Goal: Task Accomplishment & Management: Manage account settings

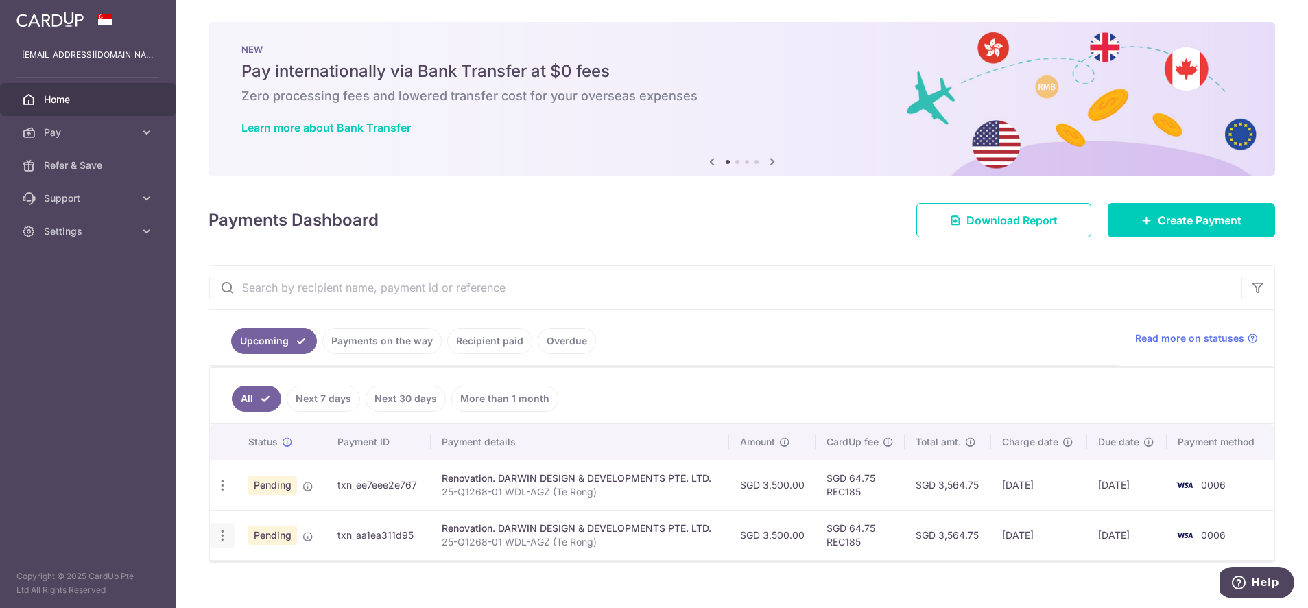
click at [228, 533] on icon "button" at bounding box center [222, 535] width 14 height 14
click at [239, 564] on link "Update payment" at bounding box center [282, 572] width 143 height 33
radio input "true"
type input "3,500.00"
type input "24/10/2025"
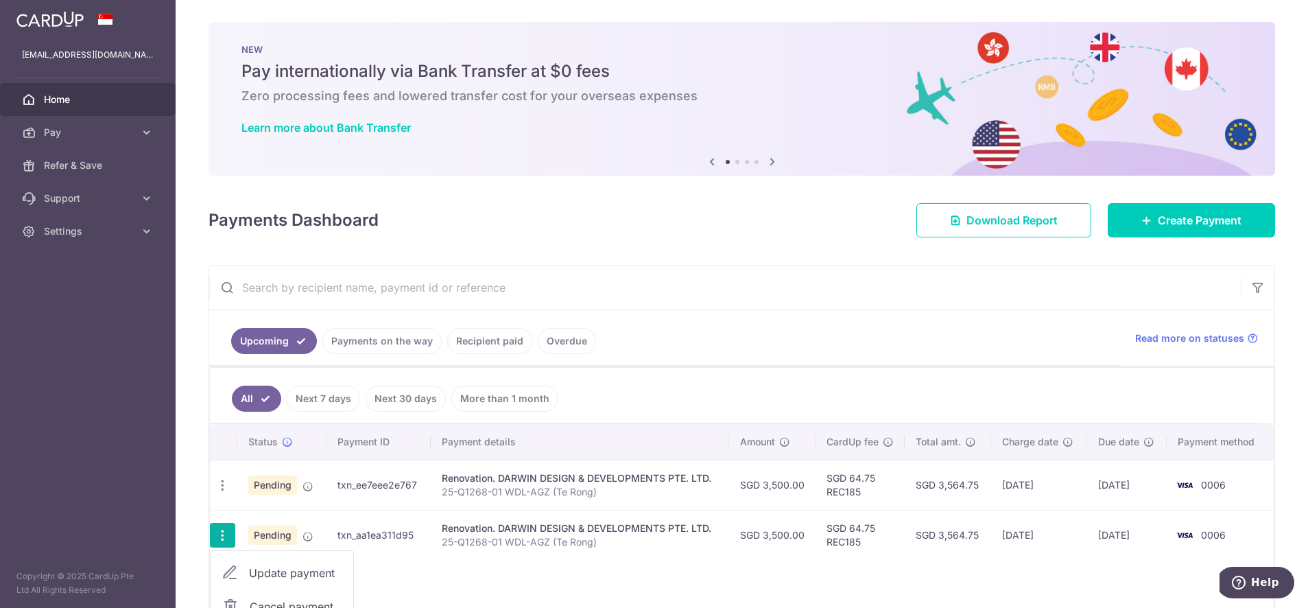
type input "25-Q1268-01 WDL-AGZ (Te Rong)"
type input "45% Contract sum"
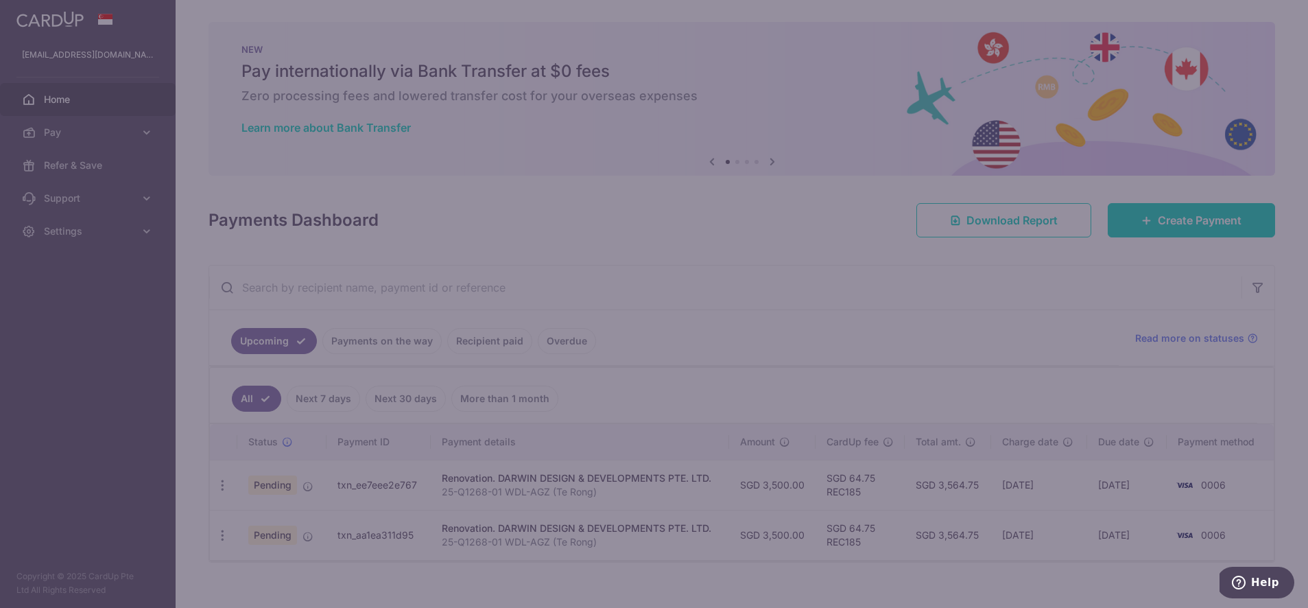
type input "REC185"
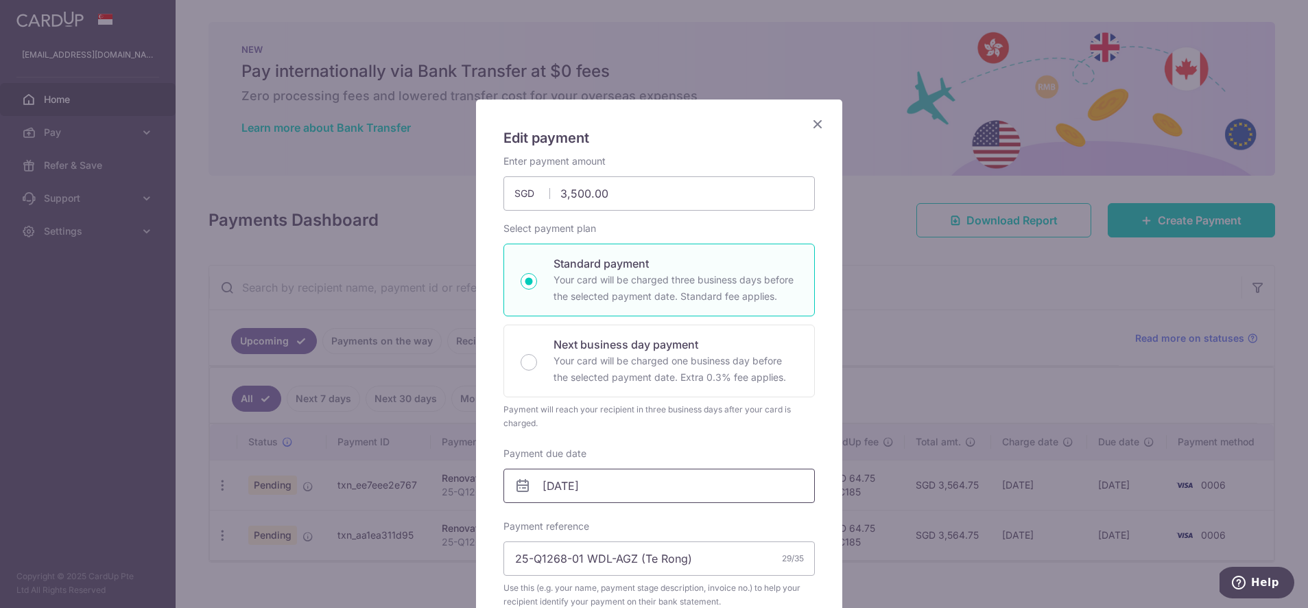
click at [683, 486] on input "24/10/2025" at bounding box center [658, 485] width 311 height 34
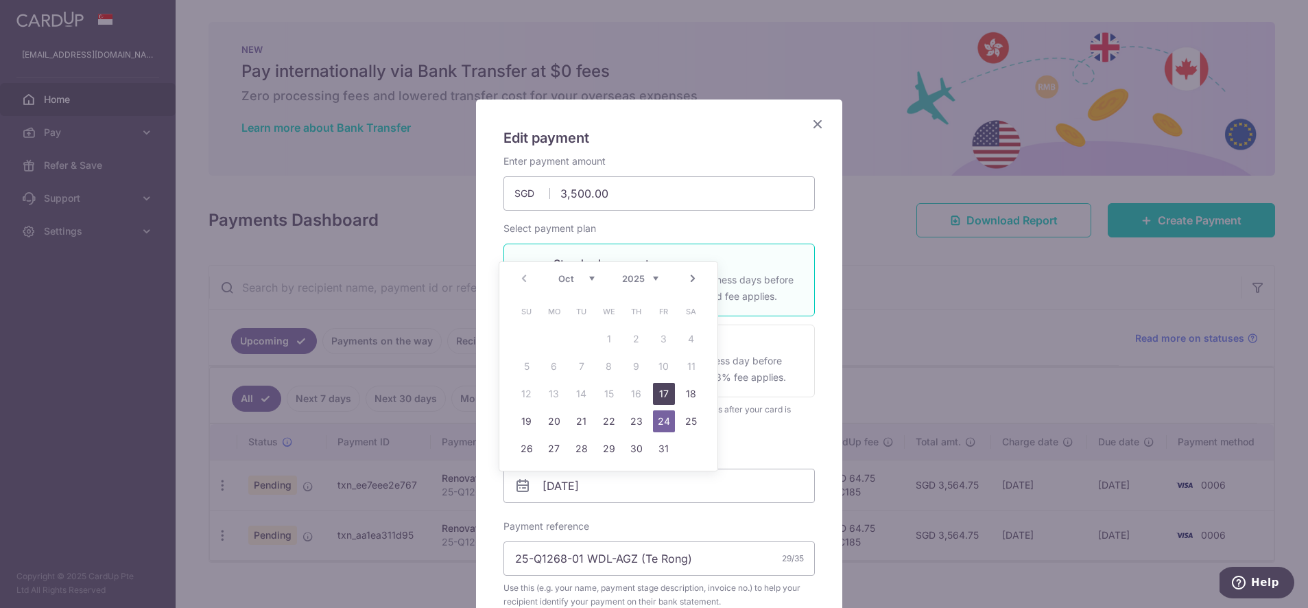
click at [666, 385] on link "17" at bounding box center [664, 394] width 22 height 22
type input "[DATE]"
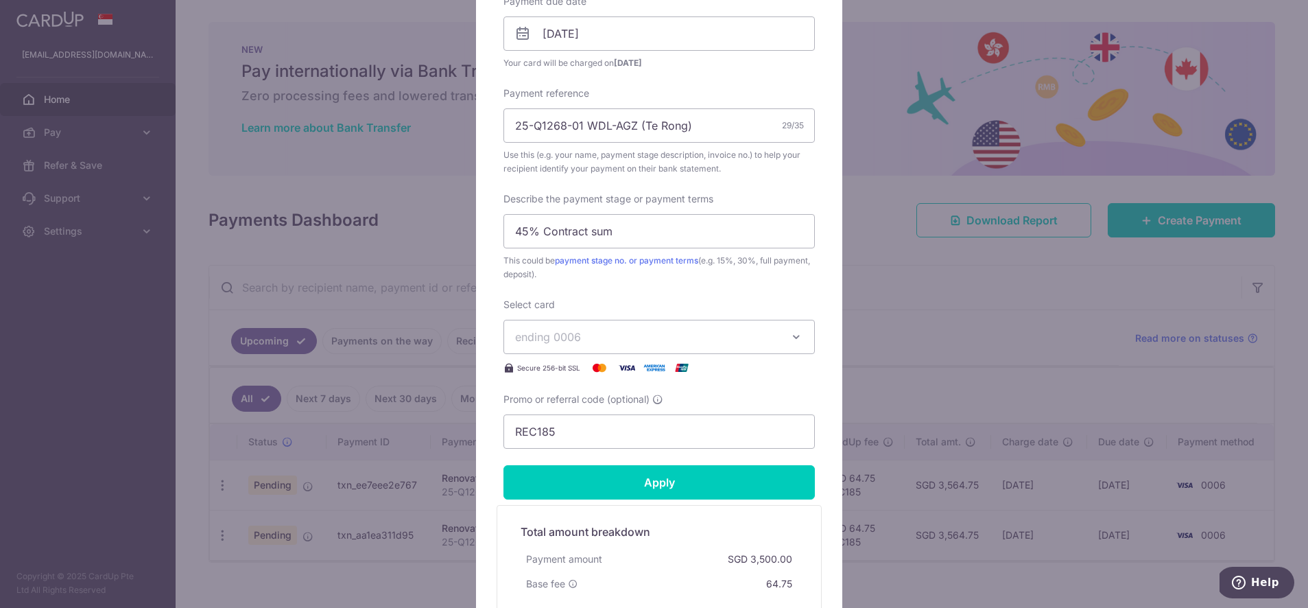
scroll to position [456, 0]
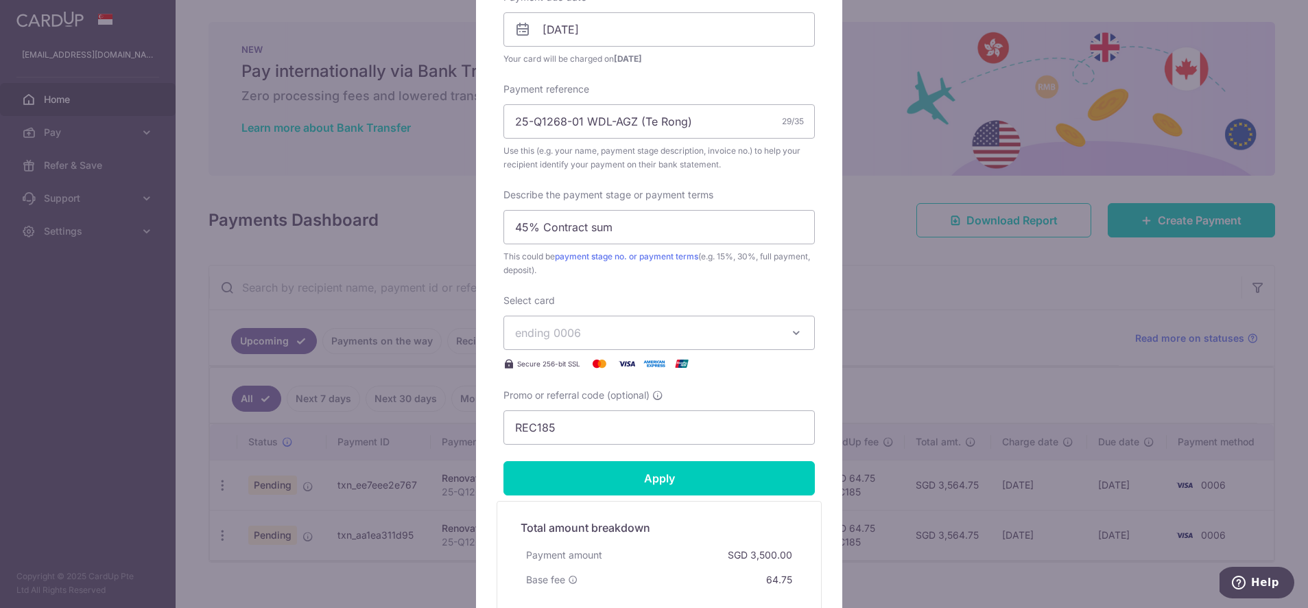
click at [738, 497] on form "By clicking apply, you will make changes to all payments to DARWIN DESIGN & DEV…" at bounding box center [658, 175] width 311 height 955
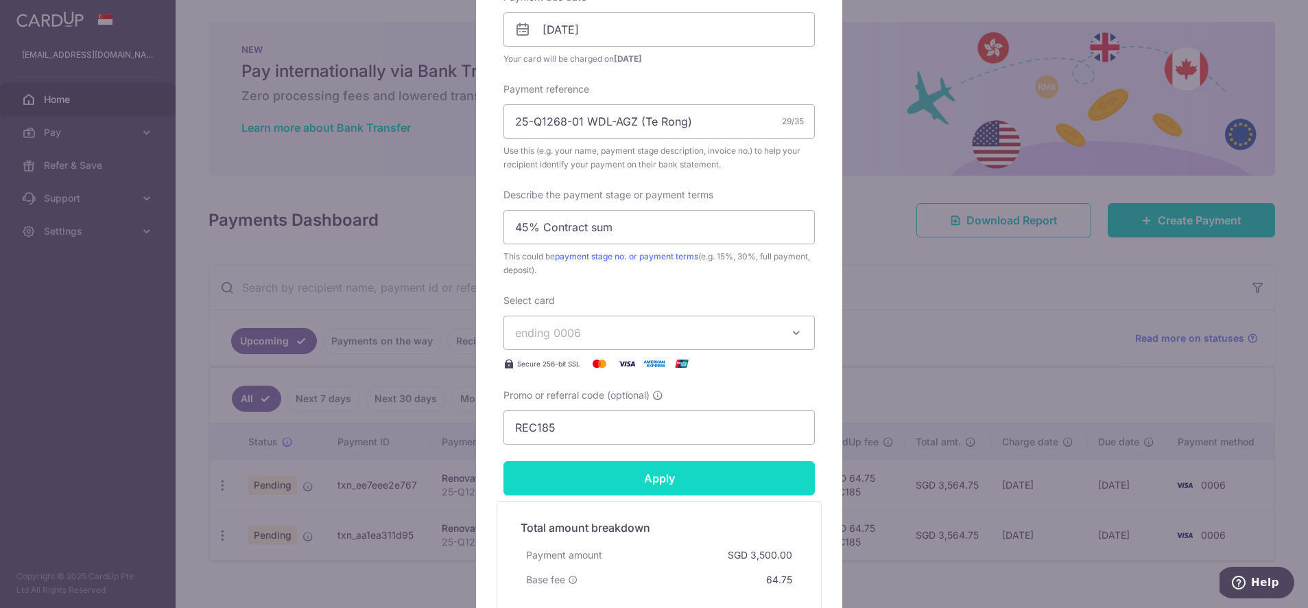
click at [656, 484] on input "Apply" at bounding box center [658, 478] width 311 height 34
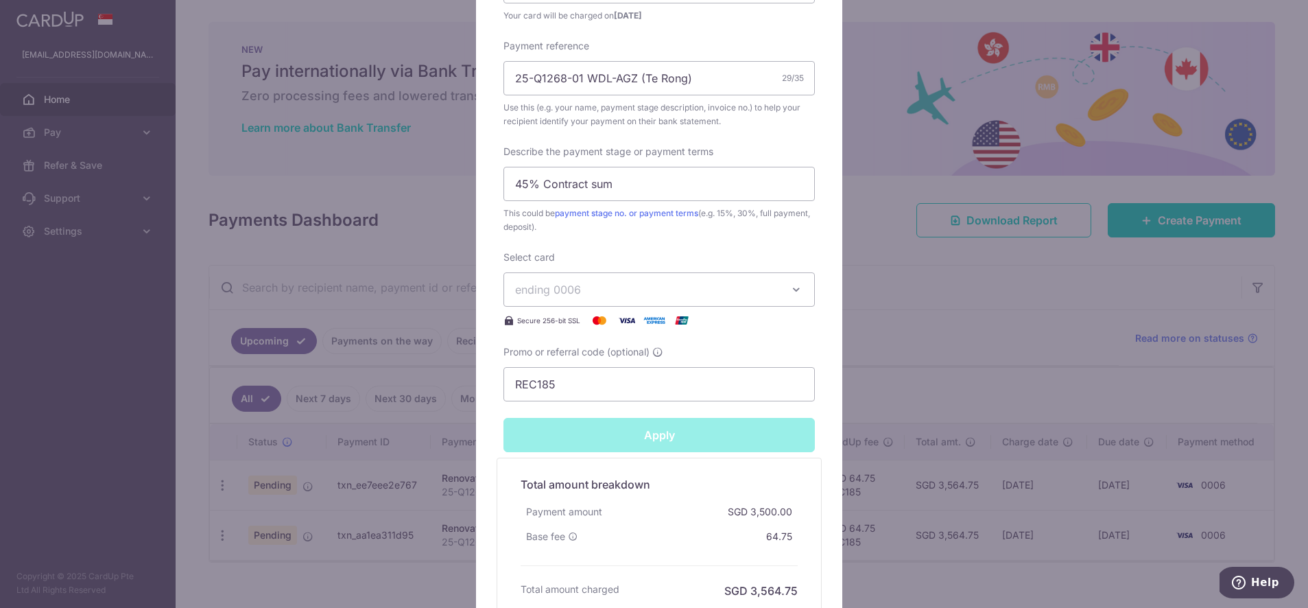
type input "Successfully Applied"
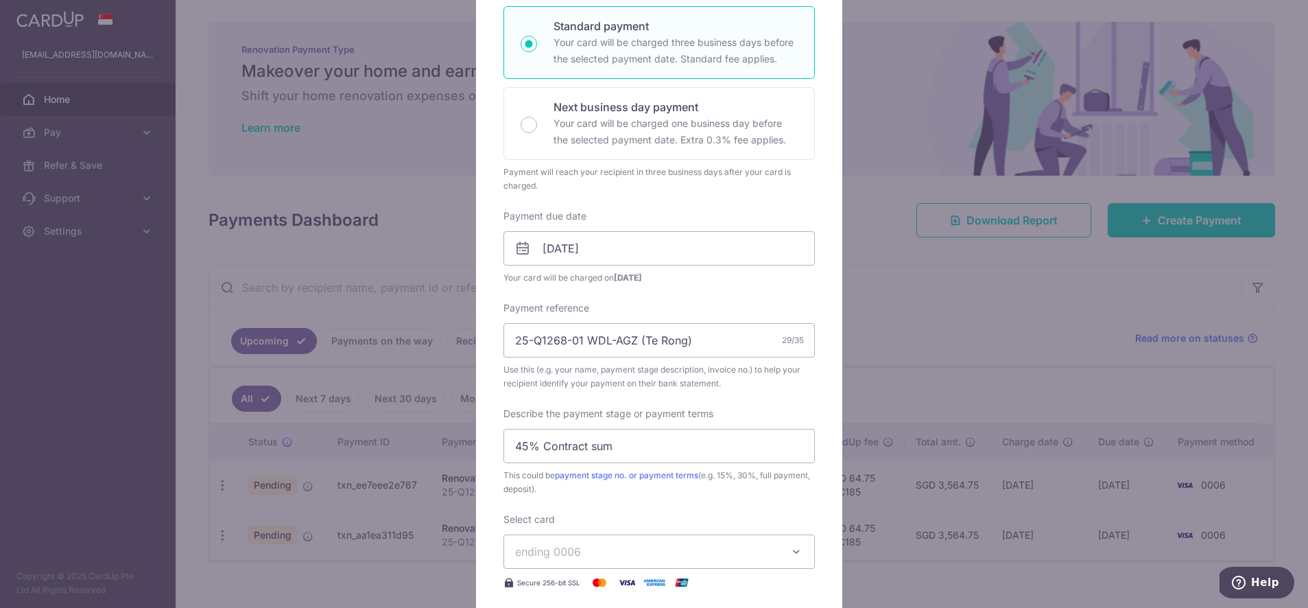
scroll to position [1, 0]
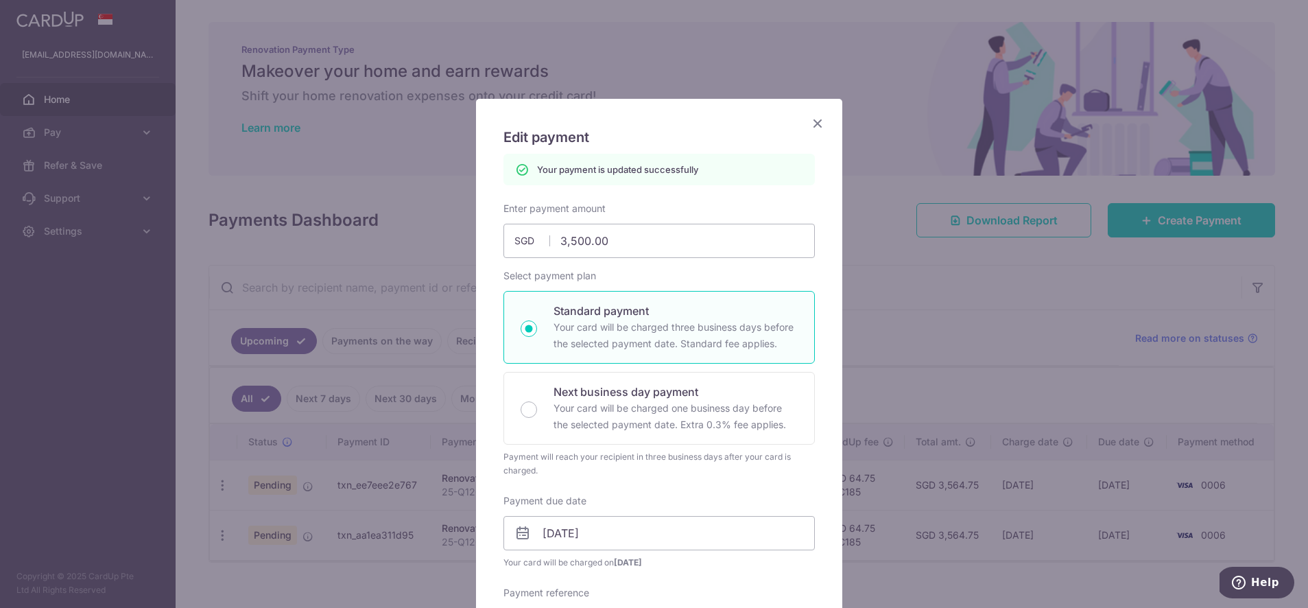
click at [809, 124] on icon "Close" at bounding box center [817, 123] width 16 height 17
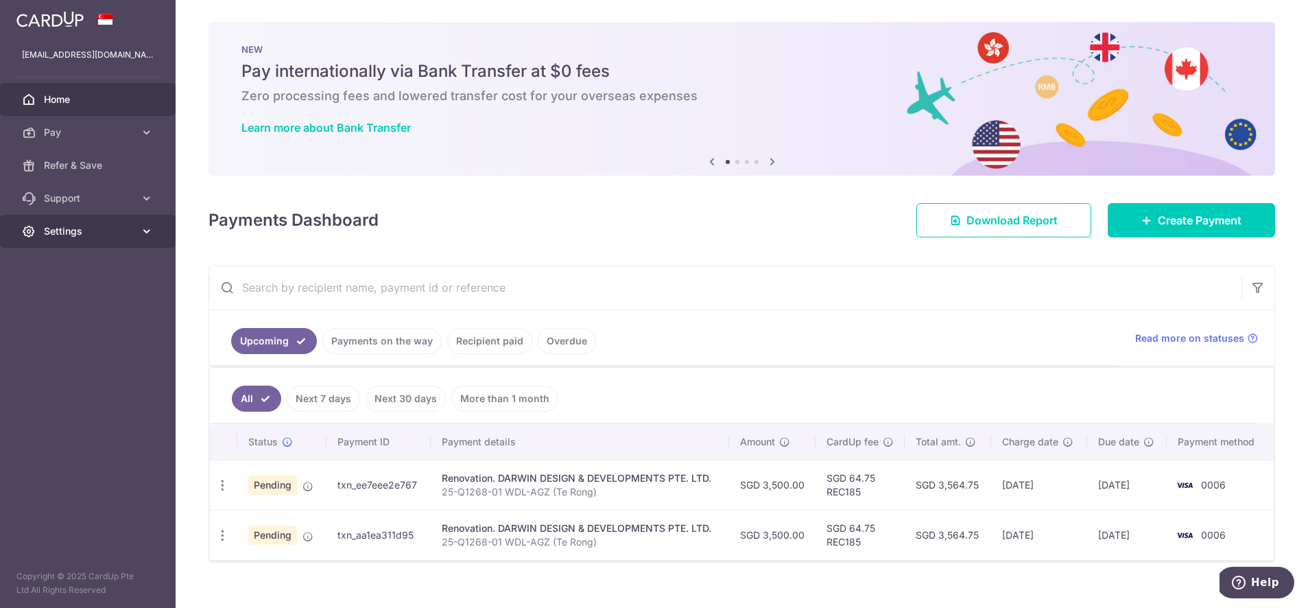
click at [95, 224] on span "Settings" at bounding box center [89, 231] width 91 height 14
click at [84, 306] on link "Logout" at bounding box center [88, 297] width 176 height 33
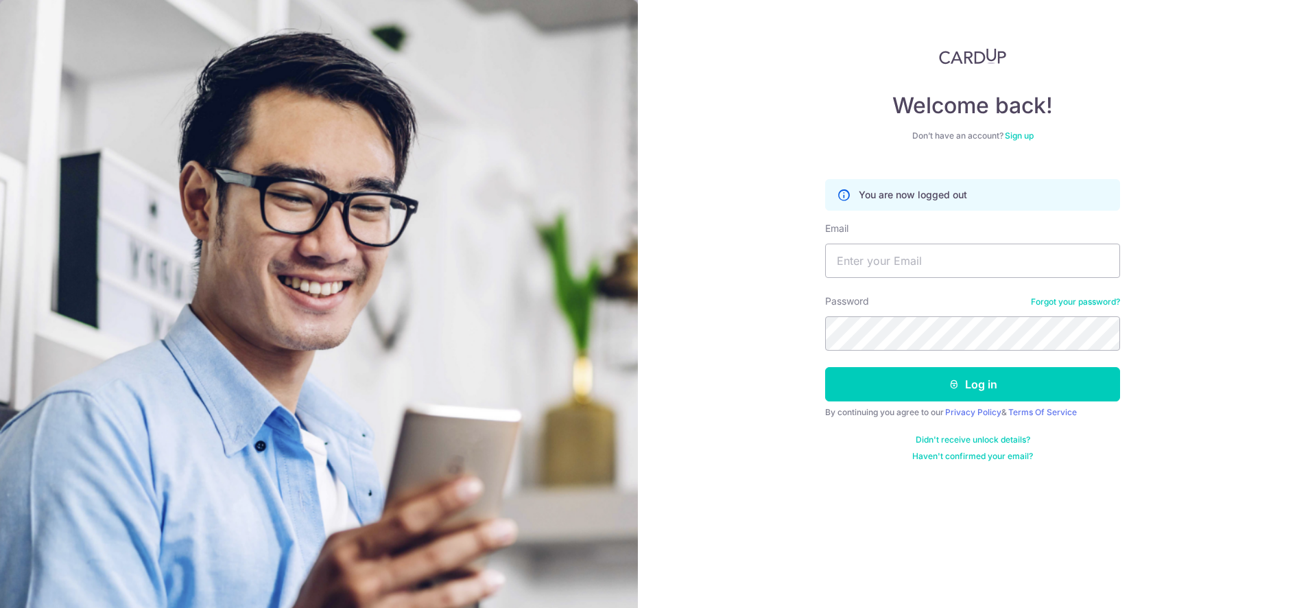
click at [845, 241] on div "Email" at bounding box center [972, 250] width 295 height 56
click at [852, 248] on input "Email" at bounding box center [972, 260] width 295 height 34
type input "terong96@gmail.com"
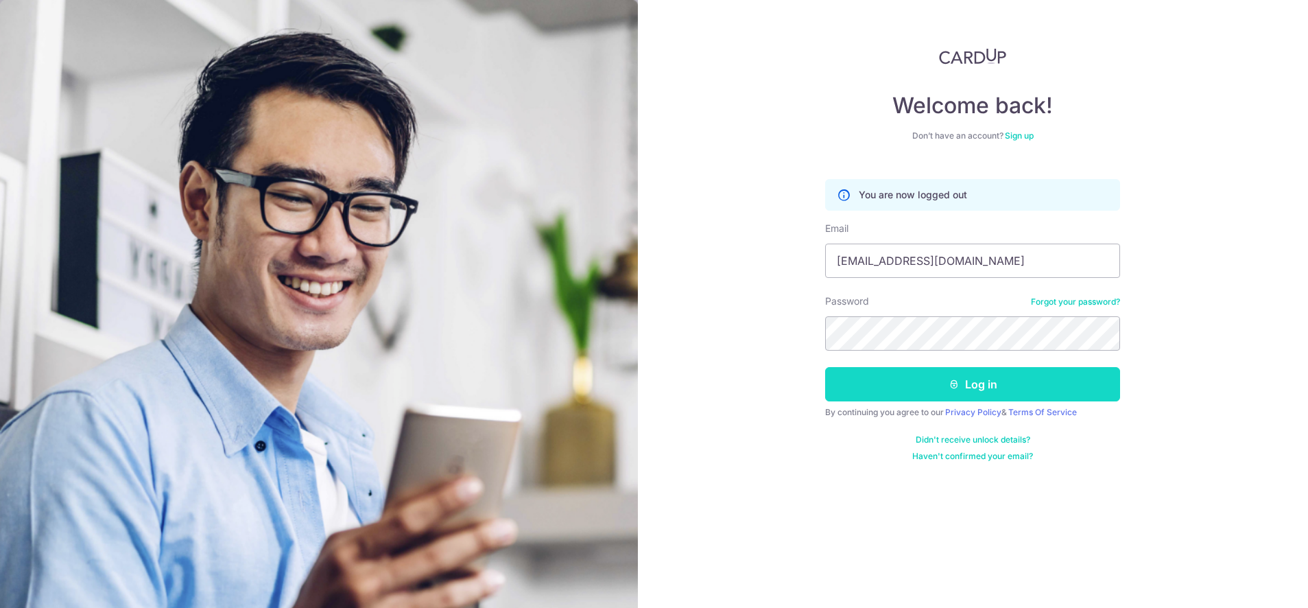
click at [1004, 377] on button "Log in" at bounding box center [972, 384] width 295 height 34
